Goal: Transaction & Acquisition: Purchase product/service

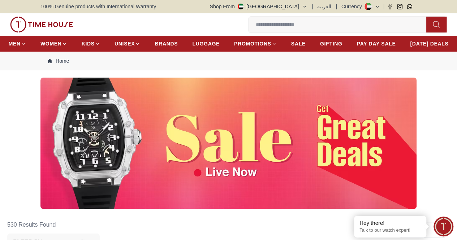
scroll to position [232, 0]
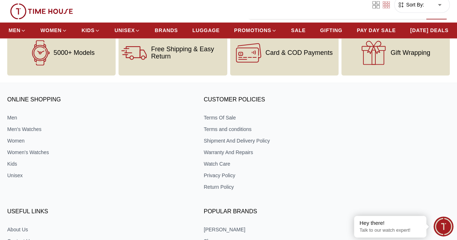
scroll to position [3315, 0]
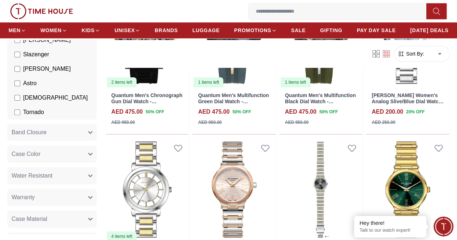
scroll to position [112, 0]
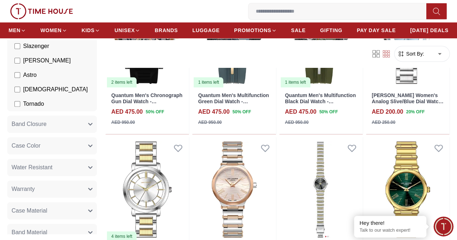
click at [97, 125] on button "Band Closure" at bounding box center [52, 124] width 90 height 17
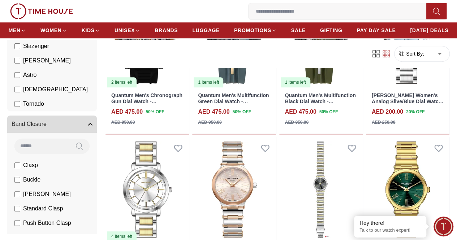
click at [97, 125] on button "Band Closure" at bounding box center [52, 124] width 90 height 17
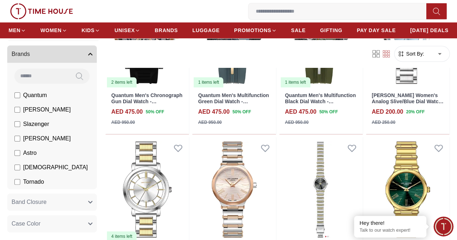
scroll to position [18, 0]
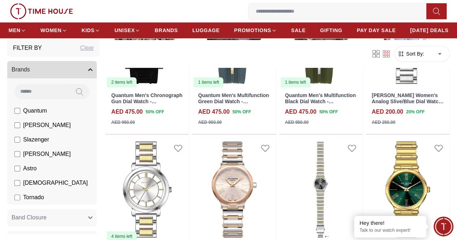
click at [52, 93] on input at bounding box center [41, 92] width 55 height 14
type input "*"
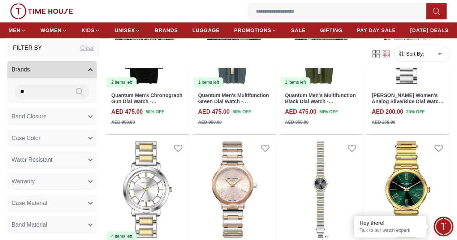
type input "*"
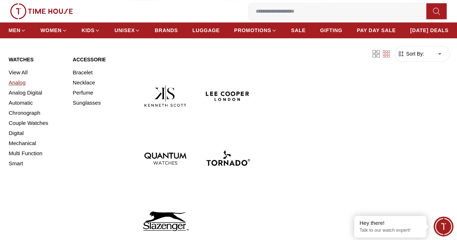
click at [19, 88] on link "Analog" at bounding box center [36, 83] width 55 height 10
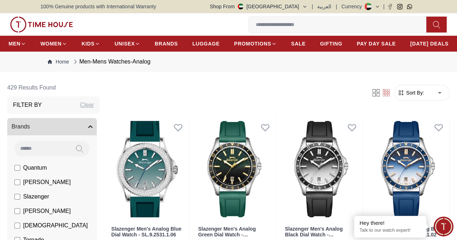
click at [94, 110] on div "Clear" at bounding box center [87, 105] width 14 height 9
click at [30, 131] on span "Brands" at bounding box center [21, 127] width 18 height 9
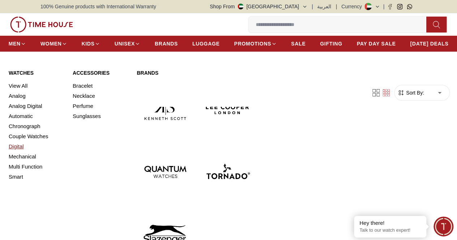
click at [18, 152] on link "Digital" at bounding box center [36, 147] width 55 height 10
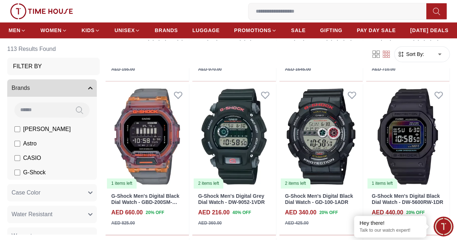
scroll to position [345, 0]
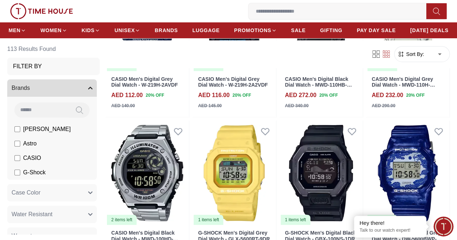
scroll to position [1385, 0]
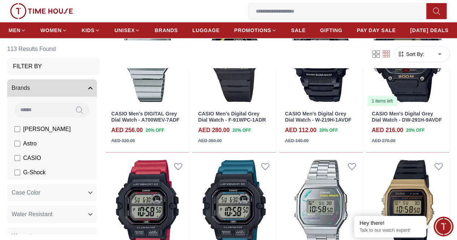
scroll to position [2445, 0]
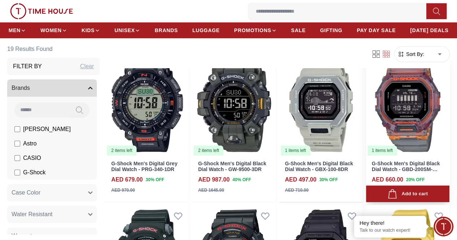
scroll to position [64, 0]
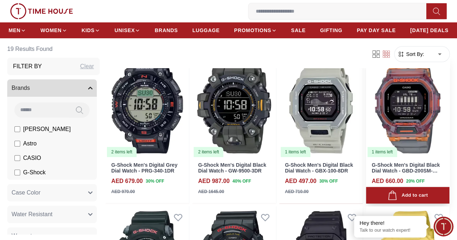
click at [415, 128] on img at bounding box center [408, 105] width 84 height 105
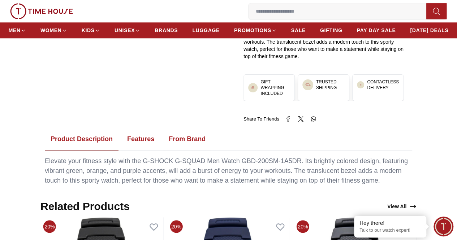
scroll to position [361, 0]
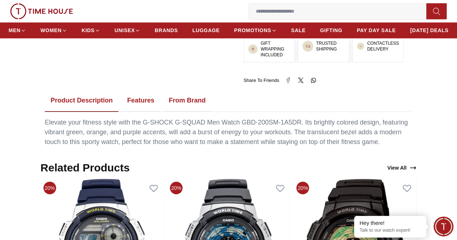
click at [141, 103] on button "Features" at bounding box center [140, 101] width 39 height 22
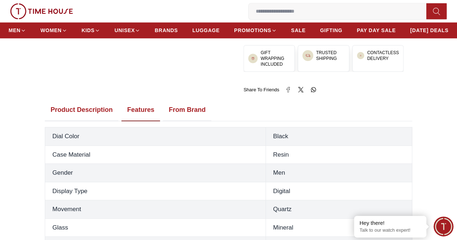
scroll to position [355, 0]
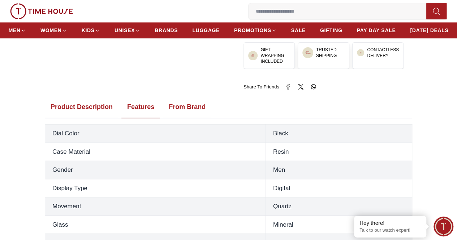
click at [191, 111] on button "From Brand" at bounding box center [187, 107] width 48 height 22
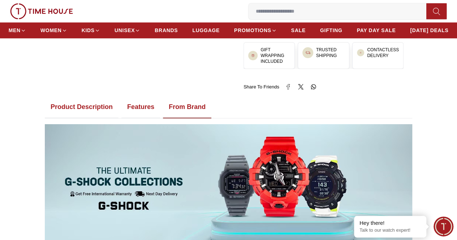
click at [67, 107] on button "Product Description" at bounding box center [82, 107] width 74 height 22
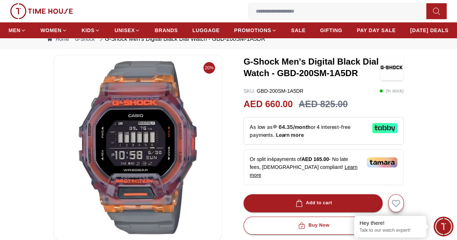
scroll to position [21, 0]
